Goal: Task Accomplishment & Management: Complete application form

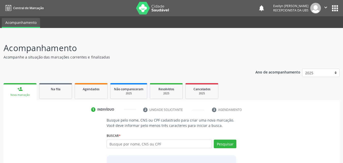
click at [95, 90] on span "Agendados" at bounding box center [91, 89] width 17 height 4
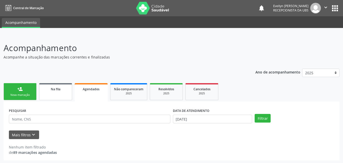
click at [68, 91] on link "Na fila" at bounding box center [55, 91] width 33 height 17
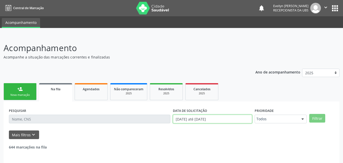
click at [220, 118] on input "[DATE] até [DATE]" at bounding box center [212, 119] width 79 height 9
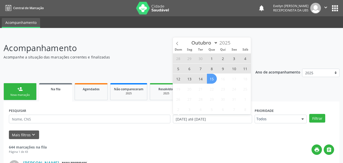
click at [213, 78] on span "15" at bounding box center [212, 79] width 10 height 10
type input "[DATE]"
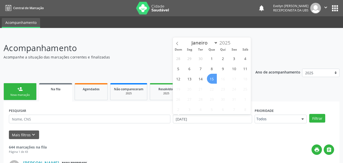
click at [213, 78] on span "15" at bounding box center [212, 79] width 10 height 10
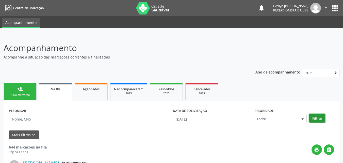
click at [317, 116] on button "Filtrar" at bounding box center [317, 118] width 16 height 9
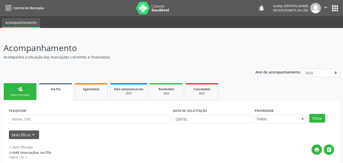
scroll to position [56, 0]
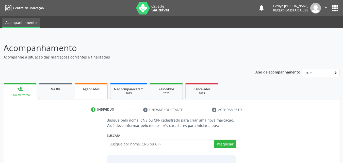
click at [99, 97] on link "Agendados" at bounding box center [91, 91] width 33 height 16
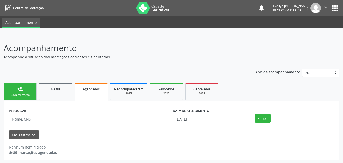
click at [96, 93] on link "Agendados" at bounding box center [91, 92] width 33 height 18
click at [182, 119] on input "[DATE]" at bounding box center [212, 119] width 79 height 9
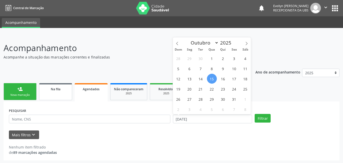
click at [51, 91] on link "Na fila" at bounding box center [55, 91] width 33 height 17
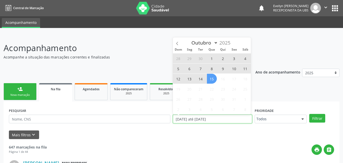
click at [205, 121] on input "[DATE] até [DATE]" at bounding box center [212, 119] width 79 height 9
click at [210, 76] on span "15" at bounding box center [212, 79] width 10 height 10
type input "[DATE]"
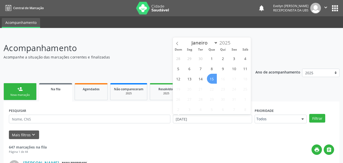
click at [210, 76] on span "15" at bounding box center [212, 79] width 10 height 10
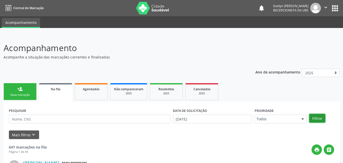
click at [318, 119] on button "Filtrar" at bounding box center [317, 118] width 16 height 9
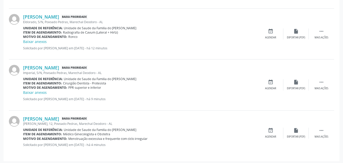
scroll to position [203, 0]
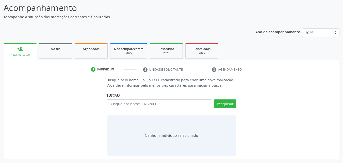
scroll to position [40, 0]
click at [67, 54] on link "Na fila" at bounding box center [55, 51] width 33 height 16
select select "9"
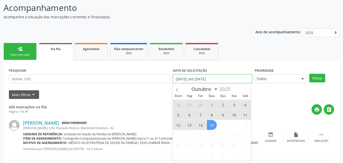
click at [174, 79] on input "[DATE] até [DATE]" at bounding box center [212, 78] width 79 height 9
click at [212, 129] on span "15" at bounding box center [212, 125] width 10 height 10
type input "[DATE]"
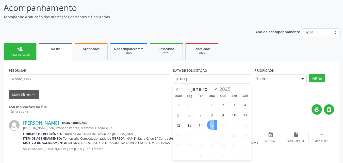
click at [212, 129] on span "15" at bounding box center [212, 125] width 10 height 10
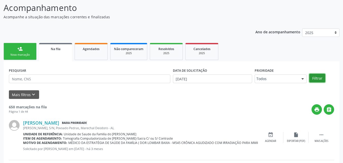
click at [317, 75] on button "Filtrar" at bounding box center [317, 78] width 16 height 9
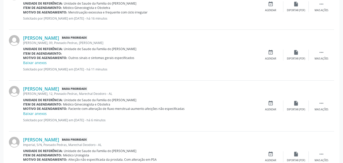
scroll to position [329, 0]
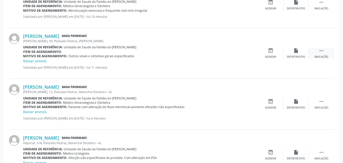
click at [326, 51] on div " Mais ações" at bounding box center [321, 53] width 25 height 11
click at [291, 56] on div "edit Editar" at bounding box center [295, 53] width 25 height 11
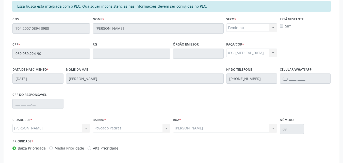
scroll to position [141, 0]
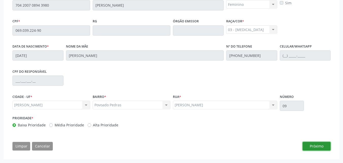
click at [326, 149] on button "Próximo" at bounding box center [317, 146] width 28 height 9
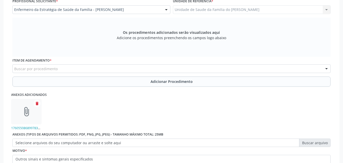
click at [286, 66] on div "Buscar por procedimento" at bounding box center [171, 68] width 318 height 9
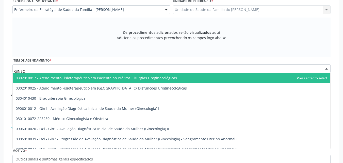
type input "GINECO"
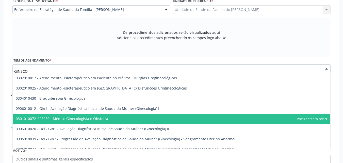
click at [232, 114] on span "0301010072-225250 - Médico Ginecologista e Obstetra" at bounding box center [172, 119] width 318 height 10
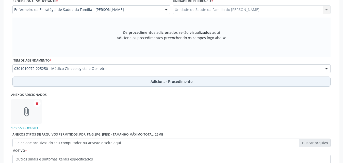
click at [217, 84] on button "Adicionar Procedimento" at bounding box center [171, 81] width 318 height 10
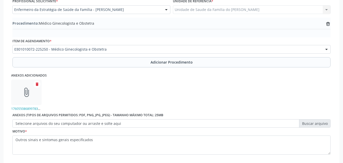
scroll to position [172, 0]
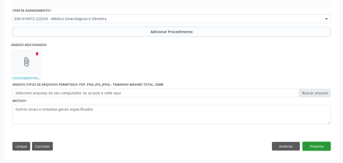
click at [324, 142] on button "Próximo" at bounding box center [317, 146] width 28 height 9
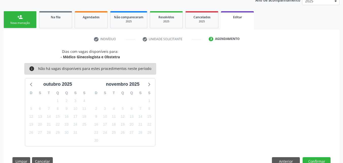
scroll to position [87, 0]
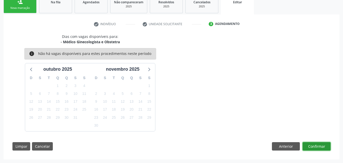
click at [322, 149] on button "Confirmar" at bounding box center [317, 146] width 28 height 9
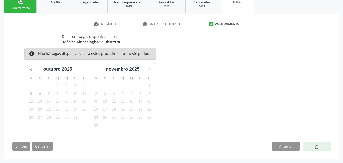
scroll to position [12, 0]
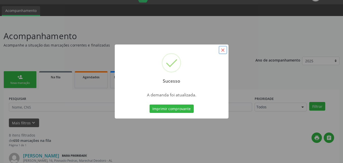
click at [223, 49] on button "×" at bounding box center [223, 50] width 9 height 9
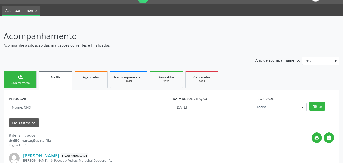
scroll to position [411, 0]
